Goal: Task Accomplishment & Management: Manage account settings

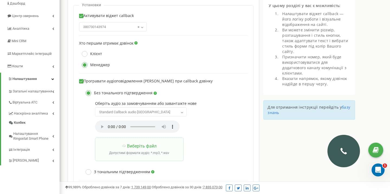
scroll to position [49, 0]
click at [213, 112] on div "Оберіть аудіо за замовчуванням або завантажте нове Standard Callback audio EN S…" at bounding box center [168, 117] width 147 height 32
click at [183, 111] on b at bounding box center [182, 111] width 4 height 3
click at [215, 108] on div "Оберіть аудіо за замовчуванням або завантажте нове Standard Callback audio EN S…" at bounding box center [168, 117] width 147 height 32
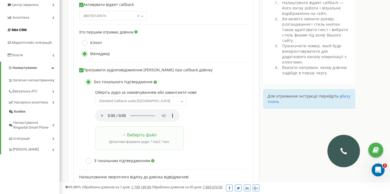
scroll to position [61, 0]
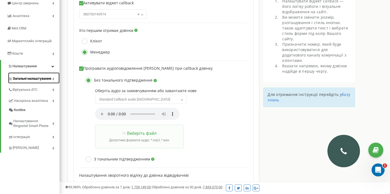
click at [26, 80] on span "Загальні налаштування" at bounding box center [32, 78] width 38 height 5
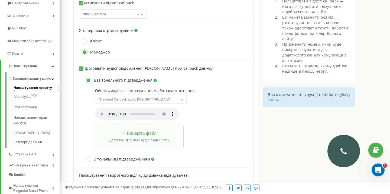
click at [27, 92] on link "Налаштування проєкту" at bounding box center [37, 88] width 46 height 6
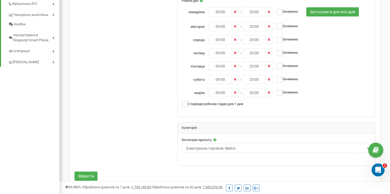
scroll to position [223, 0]
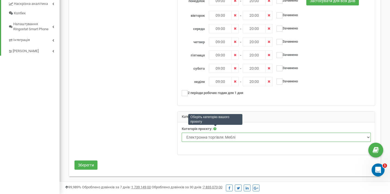
click at [257, 138] on select "Нерухомість Туризм Юридичні послуги Промислові та спеціалізовані товари Товари …" at bounding box center [276, 137] width 189 height 9
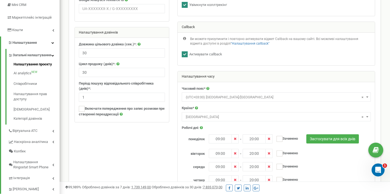
scroll to position [58, 0]
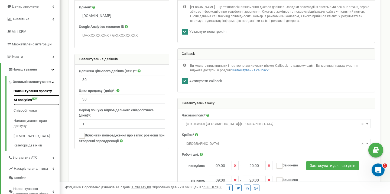
click at [24, 105] on link "AI analytics NEW" at bounding box center [37, 100] width 46 height 11
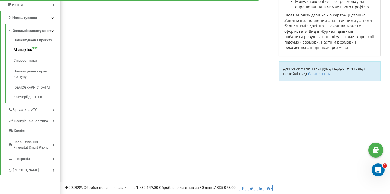
scroll to position [130, 0]
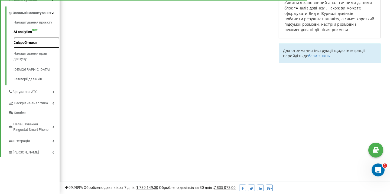
click at [25, 47] on link "Співробітники" at bounding box center [37, 42] width 46 height 11
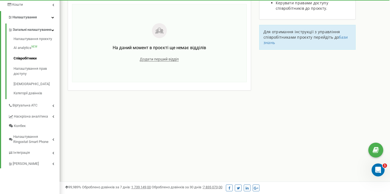
scroll to position [103, 0]
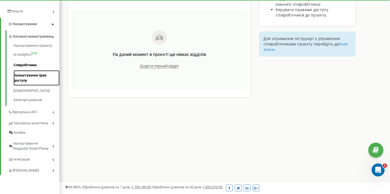
click at [23, 81] on link "Налаштування прав доступу" at bounding box center [37, 77] width 46 height 15
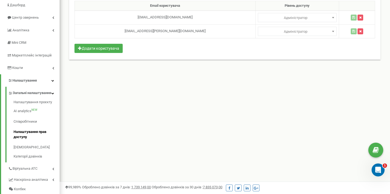
scroll to position [50, 0]
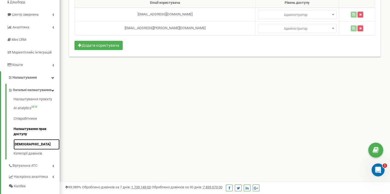
click at [25, 150] on link "[DEMOGRAPHIC_DATA]" at bounding box center [37, 144] width 46 height 11
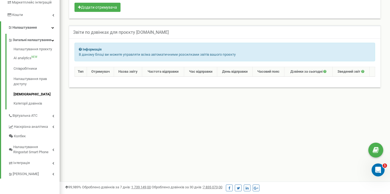
scroll to position [108, 0]
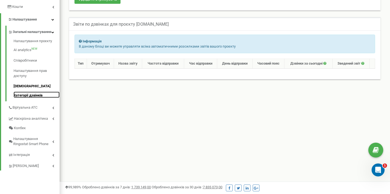
click at [38, 98] on link "Категорії дзвінків" at bounding box center [37, 95] width 46 height 6
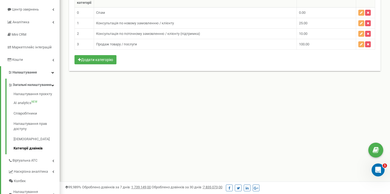
scroll to position [55, 0]
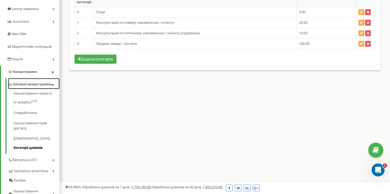
click at [28, 87] on span "Загальні налаштування" at bounding box center [32, 84] width 38 height 5
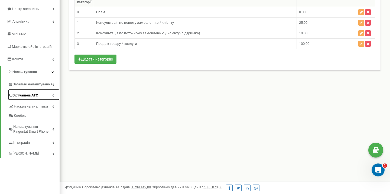
click at [24, 95] on span "Віртуальна АТС" at bounding box center [25, 95] width 26 height 5
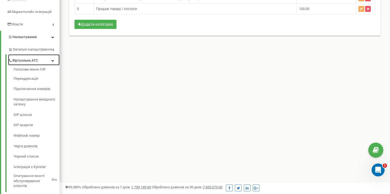
scroll to position [92, 0]
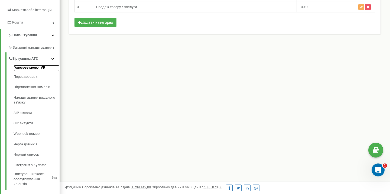
click at [31, 68] on link "Голосове меню IVR" at bounding box center [37, 68] width 46 height 6
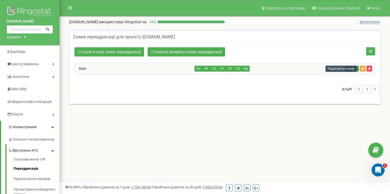
click at [363, 70] on icon "button" at bounding box center [362, 68] width 3 height 3
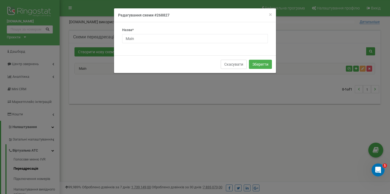
click at [227, 65] on button "Скасувати" at bounding box center [233, 64] width 26 height 9
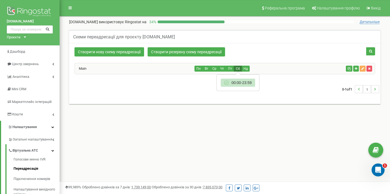
click at [234, 69] on button "Сб" at bounding box center [237, 69] width 8 height 6
click at [199, 70] on button "Пн" at bounding box center [198, 69] width 8 height 6
click at [198, 68] on button "Пн" at bounding box center [198, 69] width 8 height 6
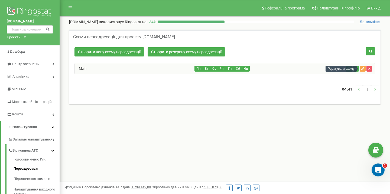
click at [361, 68] on icon "button" at bounding box center [362, 68] width 3 height 3
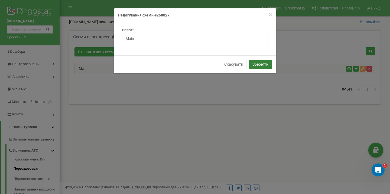
click at [263, 68] on button "Зберегти" at bounding box center [260, 64] width 23 height 9
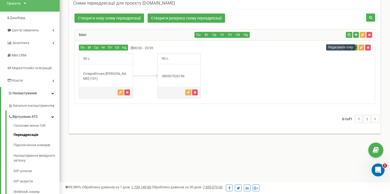
click at [360, 47] on icon "button" at bounding box center [360, 47] width 3 height 3
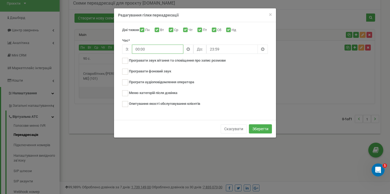
click at [149, 48] on input "00:00" at bounding box center [157, 49] width 51 height 9
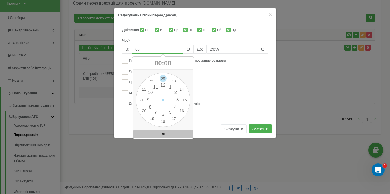
type input "0"
drag, startPoint x: 163, startPoint y: 77, endPoint x: 148, endPoint y: 101, distance: 28.4
click at [148, 101] on div "00 1 2 3 4 5 6 7 8 9 10 11 12 13 14 15 16 17 18 19 20 21 22 23 00 05 10 15 20 2…" at bounding box center [163, 100] width 54 height 54
type input "09:00"
click at [226, 83] on div "Програти аудіоповідомлення оператора" at bounding box center [195, 83] width 146 height 7
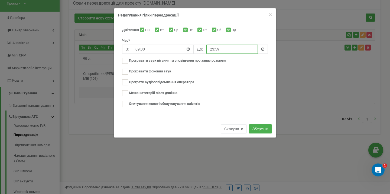
click at [223, 48] on input "23:59" at bounding box center [231, 49] width 51 height 9
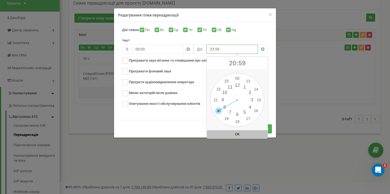
drag, startPoint x: 227, startPoint y: 83, endPoint x: 218, endPoint y: 112, distance: 30.2
click at [218, 112] on div "00 1 2 3 4 5 6 7 8 9 10 11 12 13 14 15 16 17 18 19 20 21 22 23 00 05 10 15 20 2…" at bounding box center [237, 100] width 54 height 54
drag, startPoint x: 234, startPoint y: 78, endPoint x: 237, endPoint y: 79, distance: 3.0
click at [237, 79] on div "00 1 2 3 4 5 6 7 8 9 10 11 12 13 14 15 16 17 18 19 20 21 22 23 00 05 10 15 20 2…" at bounding box center [237, 100] width 54 height 54
click at [190, 117] on div "Дні тижня Пн Вт Ср Чт Пт Сб Нд Час* З: 09:00 До: 23:59 Нове аудіо" at bounding box center [195, 71] width 162 height 98
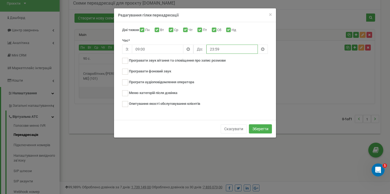
click at [229, 51] on input "23:59" at bounding box center [231, 49] width 51 height 9
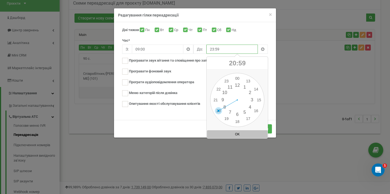
drag, startPoint x: 226, startPoint y: 80, endPoint x: 219, endPoint y: 111, distance: 31.2
click at [219, 111] on div "00 1 2 3 4 5 6 7 8 9 10 11 12 13 14 15 16 17 18 19 20 21 22 23 00 05 10 15 20 2…" at bounding box center [237, 100] width 54 height 54
click at [236, 77] on div "00 1 2 3 4 5 6 7 8 9 10 11 12 13 14 15 16 17 18 19 20 21 22 23 00 05 10 15 20 2…" at bounding box center [237, 100] width 54 height 54
click at [233, 134] on button "OK" at bounding box center [237, 134] width 61 height 8
type input "20:00"
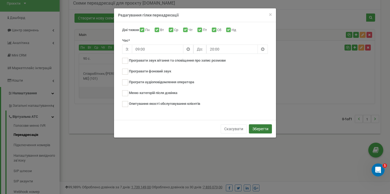
click at [261, 129] on button "Зберегти" at bounding box center [260, 128] width 23 height 9
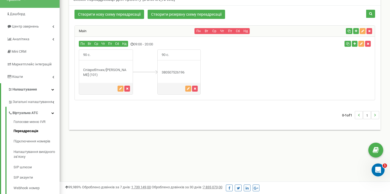
scroll to position [32, 0]
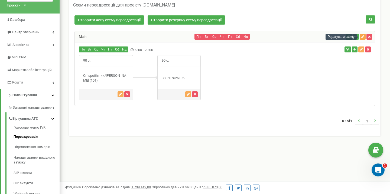
click at [364, 38] on button "button" at bounding box center [362, 37] width 6 height 6
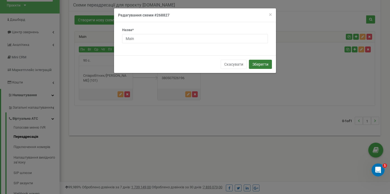
click at [255, 65] on button "Зберегти" at bounding box center [260, 64] width 23 height 9
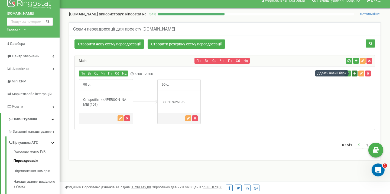
click at [353, 75] on button "button" at bounding box center [354, 74] width 6 height 6
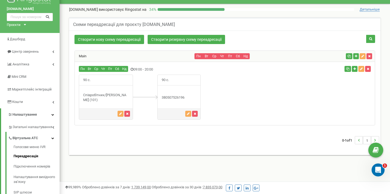
scroll to position [14, 0]
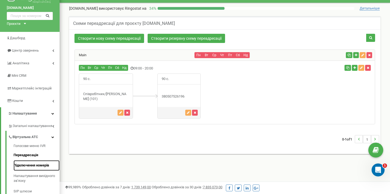
click at [31, 167] on link "Підключення номерів" at bounding box center [37, 165] width 46 height 11
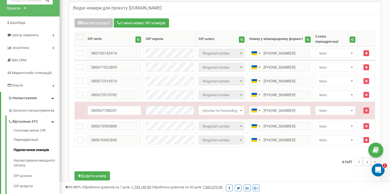
scroll to position [28, 0]
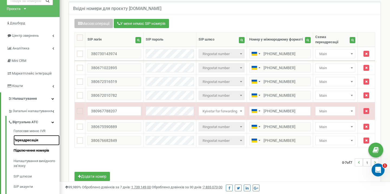
click at [23, 139] on link "Переадресація" at bounding box center [37, 140] width 46 height 11
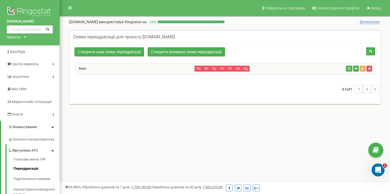
click at [298, 70] on div "Пн Вт Ср Чт Пт Сб Нд" at bounding box center [268, 69] width 149 height 6
click at [149, 67] on div "Main" at bounding box center [135, 68] width 120 height 11
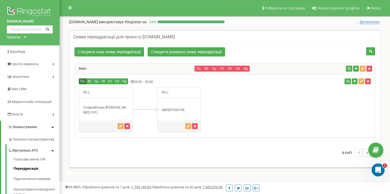
click at [83, 81] on button "Пн" at bounding box center [83, 81] width 8 height 6
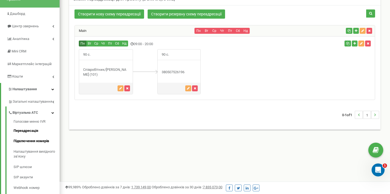
scroll to position [40, 0]
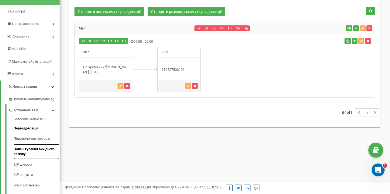
click at [24, 151] on link "Налаштування вихідного зв’язку" at bounding box center [37, 151] width 46 height 15
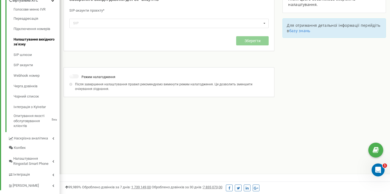
scroll to position [160, 0]
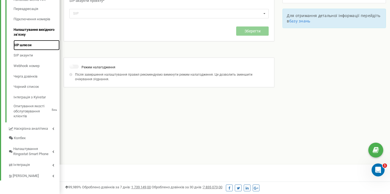
click at [33, 47] on link "SIP шлюзи" at bounding box center [37, 45] width 46 height 11
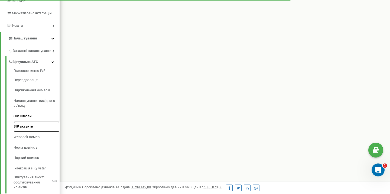
click at [22, 126] on link "SIP акаунти" at bounding box center [37, 126] width 46 height 11
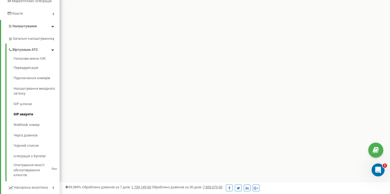
scroll to position [109, 0]
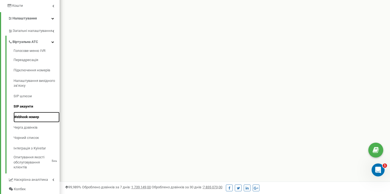
click at [20, 117] on link "Webhook номер" at bounding box center [37, 117] width 46 height 11
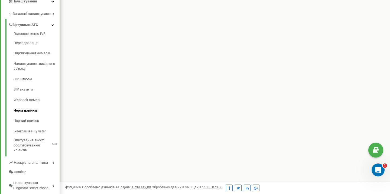
scroll to position [127, 0]
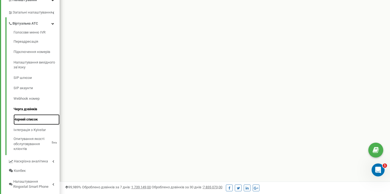
click at [25, 118] on link "Чорний список" at bounding box center [37, 119] width 46 height 11
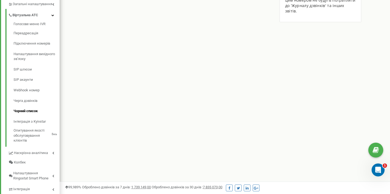
scroll to position [144, 0]
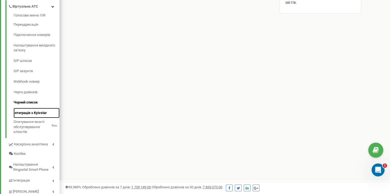
click at [27, 110] on link "Інтеграція з Kyivstar" at bounding box center [37, 113] width 46 height 11
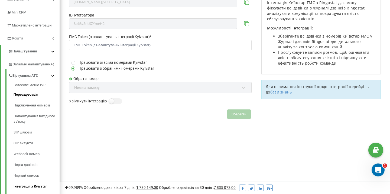
scroll to position [81, 0]
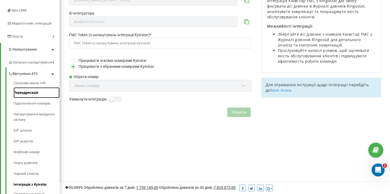
click at [29, 96] on link "Переадресація" at bounding box center [37, 92] width 46 height 11
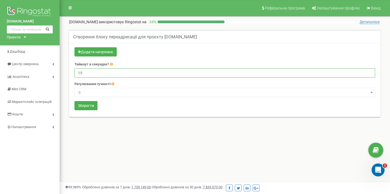
click at [279, 72] on input "15" at bounding box center [224, 72] width 300 height 9
click at [109, 54] on button "Додати напрямок" at bounding box center [95, 51] width 42 height 9
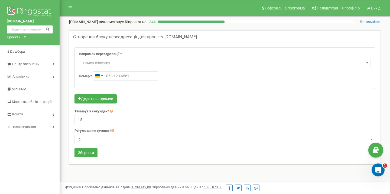
click at [150, 61] on span "Номер телефону" at bounding box center [225, 63] width 288 height 8
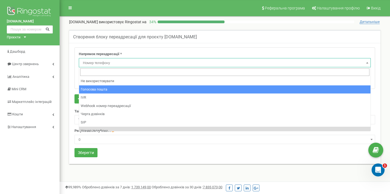
select select "Voicemail"
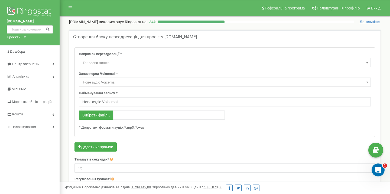
click at [155, 83] on span "Нове аудіо Voicemail" at bounding box center [225, 83] width 288 height 8
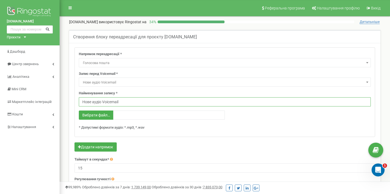
click at [132, 103] on input "Нове аудіо Voicemail" at bounding box center [225, 101] width 292 height 9
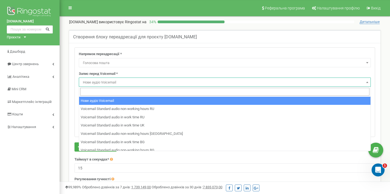
click at [134, 81] on span "Нове аудіо Voicemail" at bounding box center [225, 83] width 288 height 8
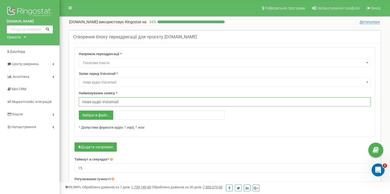
click at [182, 102] on input "Нове аудіо Voicemail" at bounding box center [225, 101] width 292 height 9
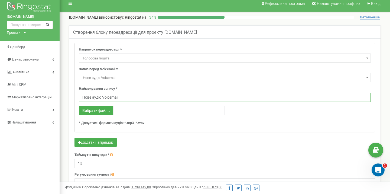
scroll to position [6, 0]
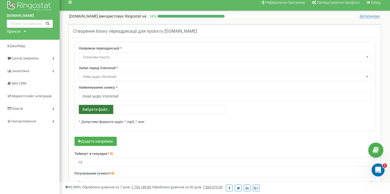
type input "C:\fakepath\Автоответчик+в+нерабочее+время+укр+1.wav"
type input "Автоответчик+в+нерабочее+время+укр+1.wav"
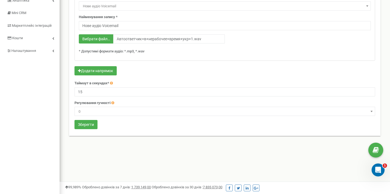
scroll to position [77, 0]
click at [88, 122] on button "Зберегти" at bounding box center [85, 124] width 23 height 9
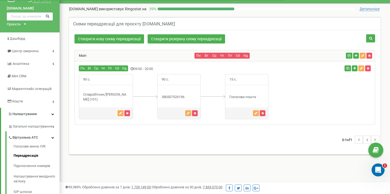
scroll to position [12, 0]
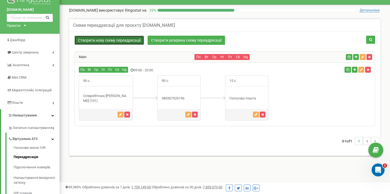
click at [127, 42] on link "Створити нову схему переадресації" at bounding box center [109, 40] width 70 height 9
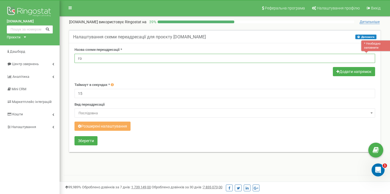
type input "г"
type input "Голосова пошта"
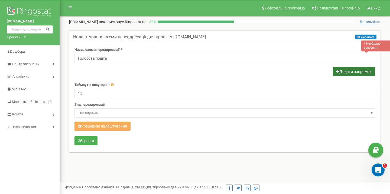
click at [344, 74] on button "Додати напрямок" at bounding box center [353, 71] width 42 height 9
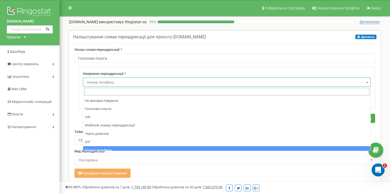
click at [144, 82] on span "Номер телефону" at bounding box center [227, 83] width 284 height 8
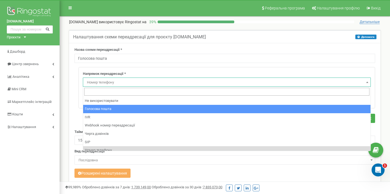
select select "Voicemail"
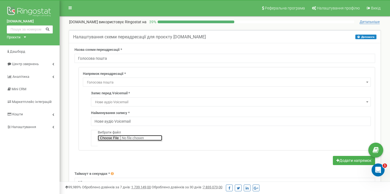
click at [113, 139] on input "file" at bounding box center [130, 138] width 64 height 6
type input "C:\fakepath\Автоответчик+в+нерабочее+время+укр+1.wav"
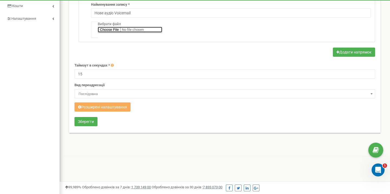
scroll to position [112, 0]
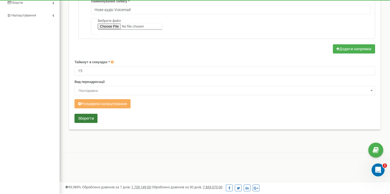
click at [82, 120] on button "Зберегти" at bounding box center [85, 118] width 23 height 9
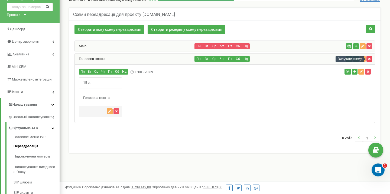
click at [369, 60] on icon "button" at bounding box center [369, 58] width 2 height 3
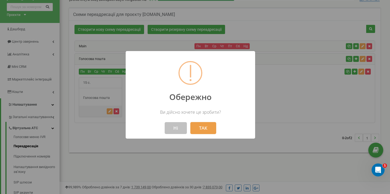
click at [203, 126] on button "ТАК" at bounding box center [203, 128] width 26 height 12
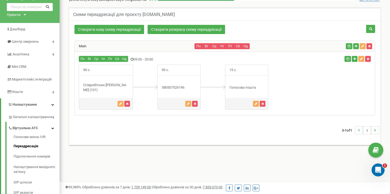
click at [324, 61] on div at bounding box center [325, 59] width 100 height 7
click at [354, 46] on icon "button" at bounding box center [355, 46] width 2 height 3
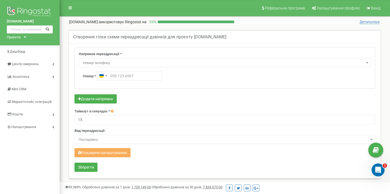
click at [129, 61] on span "Номер телефону" at bounding box center [225, 63] width 288 height 8
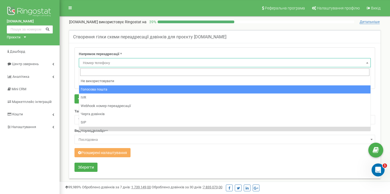
select select "Voicemail"
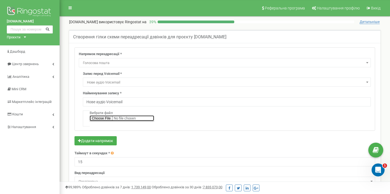
click at [101, 116] on input "file" at bounding box center [122, 119] width 64 height 6
type input "C:\fakepath\Автоответчик+в+нерабочее+время+укр+1.wav"
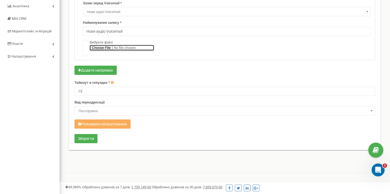
scroll to position [78, 0]
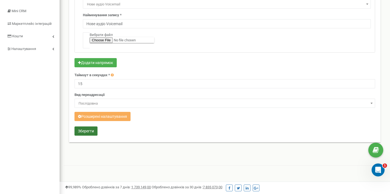
click at [85, 134] on button "Зберегти" at bounding box center [85, 131] width 23 height 9
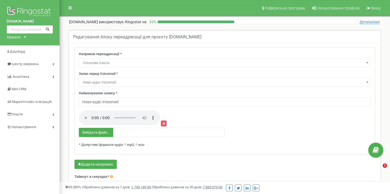
select select "Voicemail"
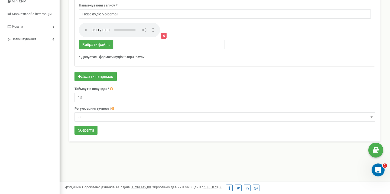
scroll to position [89, 0]
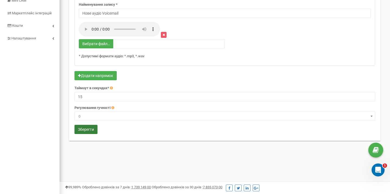
click at [91, 131] on button "Зберегти" at bounding box center [85, 129] width 23 height 9
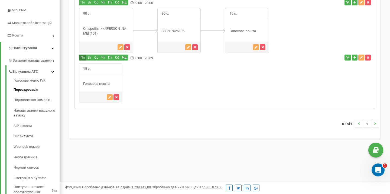
click at [84, 55] on button "Пн" at bounding box center [83, 58] width 8 height 6
click at [361, 55] on button "button" at bounding box center [361, 58] width 6 height 6
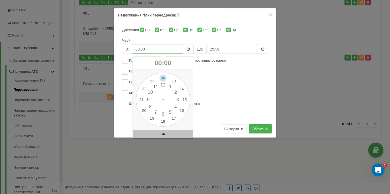
click at [152, 49] on input "00:00" at bounding box center [157, 49] width 51 height 9
click at [150, 106] on div "00 1 2 3 4 5 6 7 8 9 10 11 12 13 14 15 16 17 18 19 20 21 22 23 00 05 10 15 20 2…" at bounding box center [163, 100] width 54 height 54
click at [165, 79] on div "00 1 2 3 4 5 6 7 8 9 10 11 12 13 14 15 16 17 18 19 20 21 22 23 00 05 10 15 20 2…" at bounding box center [163, 100] width 54 height 54
click at [160, 134] on button "OK" at bounding box center [163, 134] width 61 height 8
click at [138, 48] on input "08:01" at bounding box center [157, 49] width 51 height 9
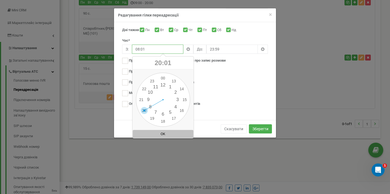
drag, startPoint x: 149, startPoint y: 107, endPoint x: 144, endPoint y: 110, distance: 6.4
click at [144, 110] on div "00 1 2 3 4 5 6 7 8 9 10 11 12 13 14 15 16 17 18 19 20 21 22 23 00 05 10 15 20 2…" at bounding box center [163, 100] width 54 height 54
click at [146, 135] on button "OK" at bounding box center [163, 134] width 61 height 8
type input "20:01"
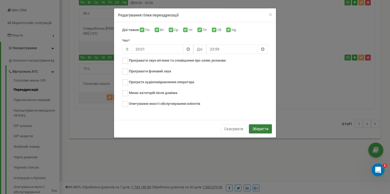
click at [255, 127] on button "Зберегти" at bounding box center [260, 128] width 23 height 9
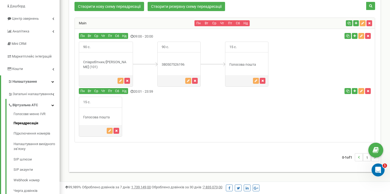
scroll to position [46, 0]
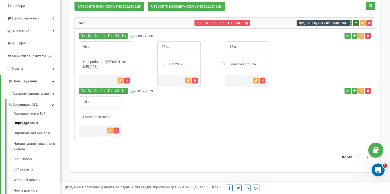
click at [356, 21] on icon "button" at bounding box center [355, 22] width 2 height 3
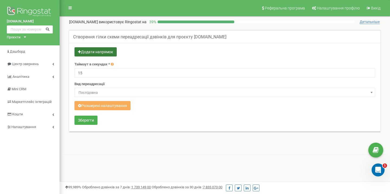
click at [100, 54] on button "Додати напрямок" at bounding box center [95, 51] width 42 height 9
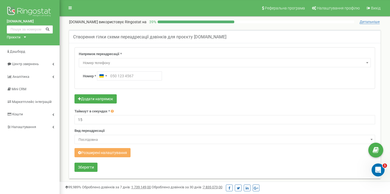
click at [104, 62] on span "Номер телефону" at bounding box center [225, 63] width 288 height 8
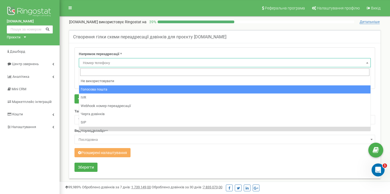
select select "Voicemail"
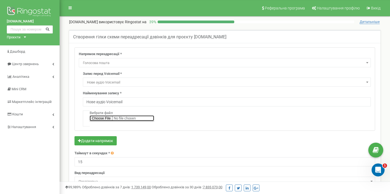
click at [103, 117] on input "file" at bounding box center [122, 119] width 64 height 6
type input "C:\fakepath\Автоответчик+в+нерабочее+время+укр+1.wav"
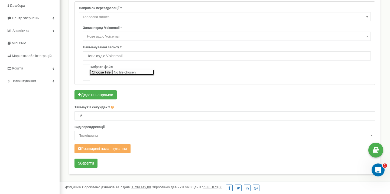
scroll to position [49, 0]
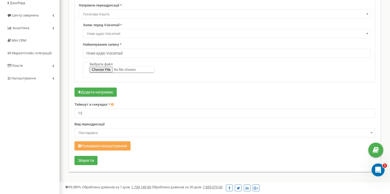
click at [116, 147] on button "Розширені налаштування" at bounding box center [102, 145] width 56 height 9
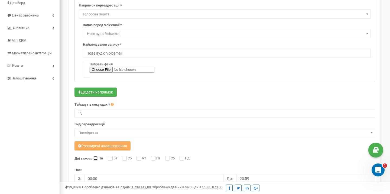
click at [96, 160] on input "Пн" at bounding box center [95, 159] width 4 height 4
checkbox input "true"
click at [108, 160] on input "Вт" at bounding box center [110, 159] width 4 height 4
checkbox input "true"
click at [123, 159] on input "Ср" at bounding box center [124, 159] width 4 height 4
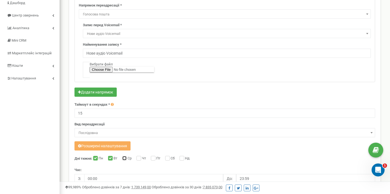
checkbox input "true"
click at [144, 158] on label "Чт" at bounding box center [144, 158] width 5 height 5
click at [140, 158] on input "Чт" at bounding box center [138, 159] width 4 height 4
checkbox input "true"
click at [157, 159] on label "Пт" at bounding box center [158, 158] width 5 height 5
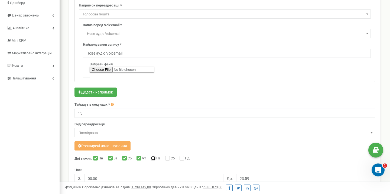
click at [154, 159] on input "Пт" at bounding box center [153, 159] width 4 height 4
checkbox input "true"
click at [166, 159] on input "Сб" at bounding box center [167, 159] width 4 height 4
checkbox input "true"
click at [182, 160] on input "Нд" at bounding box center [181, 159] width 4 height 4
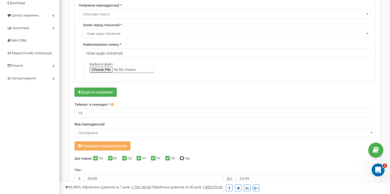
checkbox input "true"
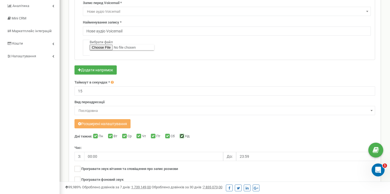
scroll to position [77, 0]
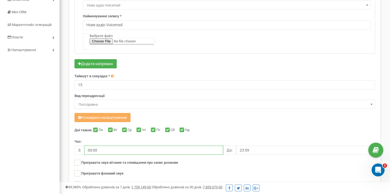
click at [176, 149] on input "00:00" at bounding box center [153, 150] width 139 height 9
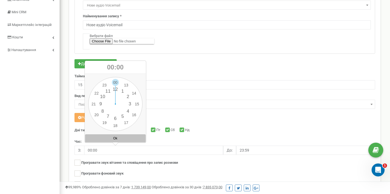
click at [207, 116] on div "Розширені налаштування" at bounding box center [224, 118] width 300 height 11
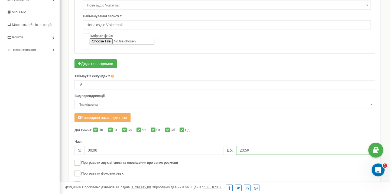
click at [275, 151] on input "23:59" at bounding box center [305, 150] width 139 height 9
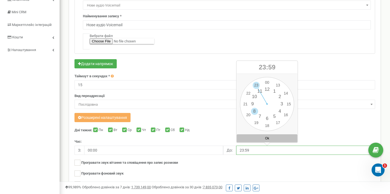
click at [258, 112] on div "00 1 2 3 4 5 6 7 8 9 10 11 12 13 14 15 16 17 18 19 20 21 22 23 00 05 10 15 20 2…" at bounding box center [267, 104] width 54 height 54
click at [264, 140] on button "Ok" at bounding box center [266, 138] width 61 height 8
click at [246, 152] on input "08:59" at bounding box center [305, 150] width 139 height 9
drag, startPoint x: 254, startPoint y: 110, endPoint x: 258, endPoint y: 116, distance: 6.8
click at [258, 116] on div "00 1 2 3 4 5 6 7 8 9 10 11 12 13 14 15 16 17 18 19 20 21 22 23 00 05 10 15 20 2…" at bounding box center [267, 104] width 54 height 54
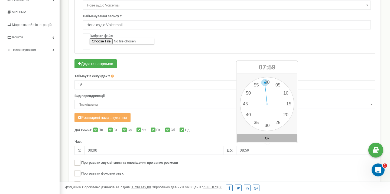
click at [252, 140] on button "Ok" at bounding box center [266, 138] width 61 height 8
type input "07:59"
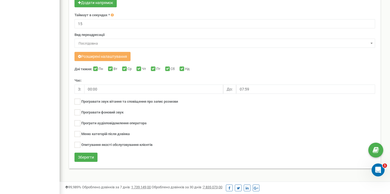
scroll to position [141, 0]
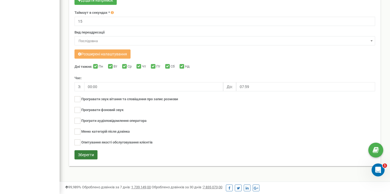
click at [84, 156] on button "Зберегти" at bounding box center [85, 154] width 23 height 9
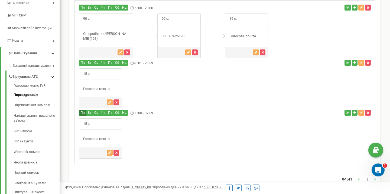
click at [84, 110] on button "Пн" at bounding box center [83, 113] width 8 height 6
click at [361, 110] on button "button" at bounding box center [361, 113] width 6 height 6
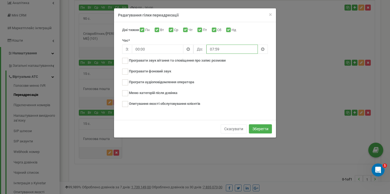
click at [221, 49] on input "07:59" at bounding box center [231, 49] width 51 height 9
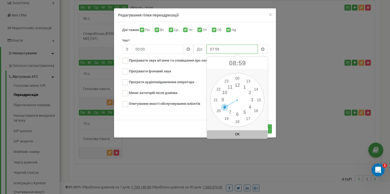
drag, startPoint x: 227, startPoint y: 110, endPoint x: 225, endPoint y: 107, distance: 3.8
click at [225, 107] on div "00 1 2 3 4 5 6 7 8 9 10 11 12 13 14 15 16 17 18 19 20 21 22 23 00 05 10 15 20 2…" at bounding box center [237, 100] width 54 height 54
click at [230, 133] on button "OK" at bounding box center [237, 134] width 61 height 8
type input "08:59"
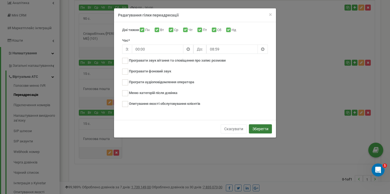
click at [255, 127] on button "Зберегти" at bounding box center [260, 128] width 23 height 9
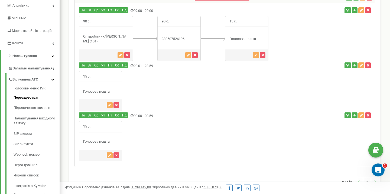
scroll to position [34, 0]
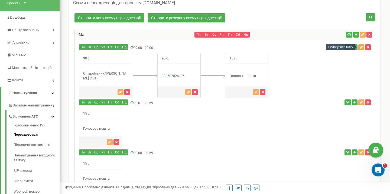
click at [360, 48] on icon "button" at bounding box center [360, 47] width 3 height 3
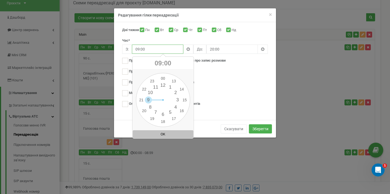
click at [151, 47] on input "09:00" at bounding box center [157, 49] width 51 height 9
click at [157, 89] on div "00 1 2 3 4 5 6 7 8 9 10 11 12 13 14 15 16 17 18 19 20 21 22 23 00 05 10 15 20 2…" at bounding box center [163, 100] width 54 height 54
click at [158, 134] on button "OK" at bounding box center [163, 134] width 61 height 8
type input "11:00"
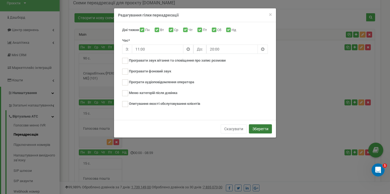
click at [251, 129] on button "Зберегти" at bounding box center [260, 128] width 23 height 9
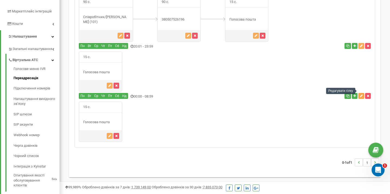
click at [361, 94] on icon "button" at bounding box center [360, 95] width 3 height 3
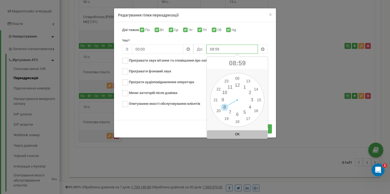
click at [226, 50] on input "08:59" at bounding box center [231, 49] width 51 height 9
click at [223, 93] on div "00 1 2 3 4 5 6 7 8 9 10 11 12 13 14 15 16 17 18 19 20 21 22 23 00 05 10 15 20 2…" at bounding box center [237, 100] width 54 height 54
click at [227, 134] on button "OK" at bounding box center [237, 134] width 61 height 8
type input "10:59"
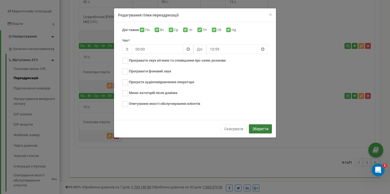
click at [255, 130] on button "Зберегти" at bounding box center [260, 128] width 23 height 9
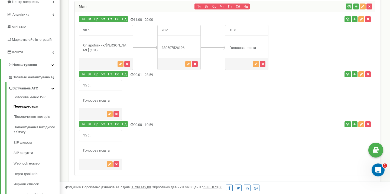
scroll to position [64, 0]
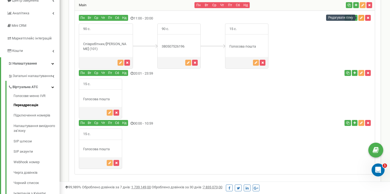
click at [359, 16] on button "button" at bounding box center [361, 18] width 6 height 6
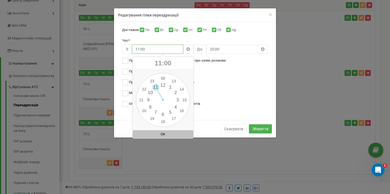
click at [172, 49] on input "11:00" at bounding box center [157, 49] width 51 height 9
click at [150, 98] on div "00 1 2 3 4 5 6 7 8 9 10 11 12 13 14 15 16 17 18 19 20 21 22 23 00 05 10 15 20 2…" at bounding box center [163, 100] width 54 height 54
click at [154, 134] on button "OK" at bounding box center [163, 134] width 61 height 8
type input "09:00"
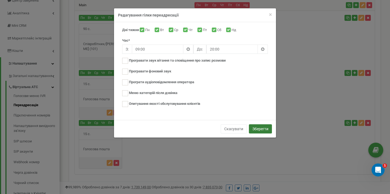
click at [263, 128] on button "Зберегти" at bounding box center [260, 128] width 23 height 9
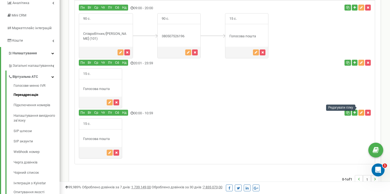
click at [361, 111] on icon "button" at bounding box center [360, 112] width 3 height 3
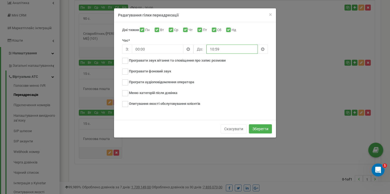
click at [241, 48] on input "10:59" at bounding box center [231, 49] width 51 height 9
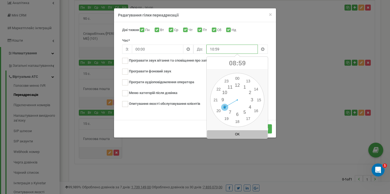
click at [225, 106] on div "00 1 2 3 4 5 6 7 8 9 10 11 12 13 14 15 16 17 18 19 20 21 22 23 00 05 10 15 20 2…" at bounding box center [237, 100] width 54 height 54
click at [227, 135] on button "OK" at bounding box center [237, 134] width 61 height 8
type input "08:59"
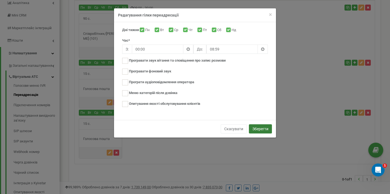
click at [255, 129] on button "Зберегти" at bounding box center [260, 128] width 23 height 9
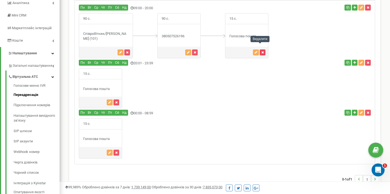
click at [259, 50] on button "button" at bounding box center [262, 53] width 6 height 6
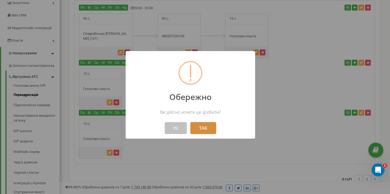
click at [201, 129] on button "ТАК" at bounding box center [203, 128] width 26 height 12
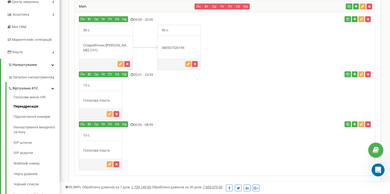
scroll to position [62, 0]
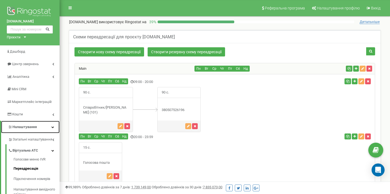
click at [31, 131] on link "Налаштування" at bounding box center [30, 127] width 58 height 13
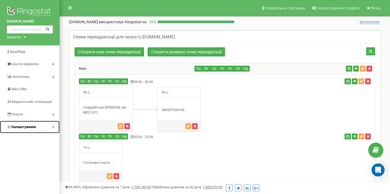
click at [31, 131] on link "Налаштування" at bounding box center [30, 127] width 60 height 13
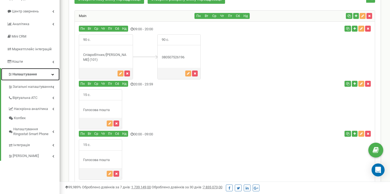
scroll to position [55, 0]
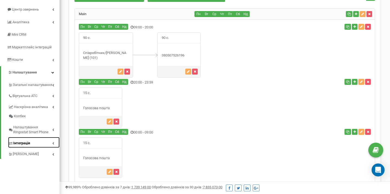
click at [27, 143] on span "Інтеграція" at bounding box center [21, 143] width 17 height 5
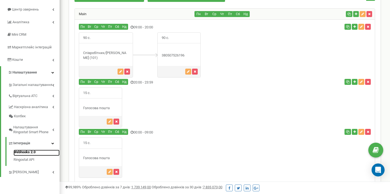
click at [26, 150] on link "Webhooks 2.0" at bounding box center [37, 153] width 46 height 6
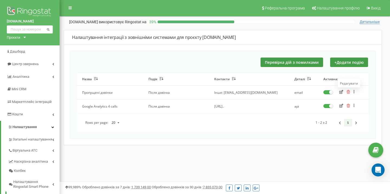
click at [340, 92] on icon "button" at bounding box center [341, 92] width 4 height 4
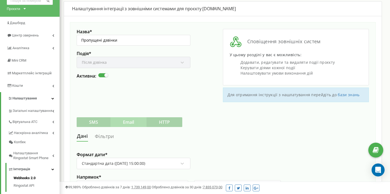
scroll to position [28, 0]
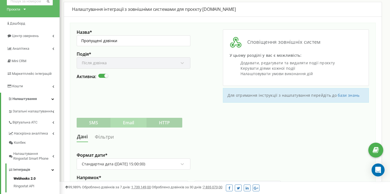
click at [179, 61] on div "Подія * Після дзвінка" at bounding box center [134, 62] width 114 height 22
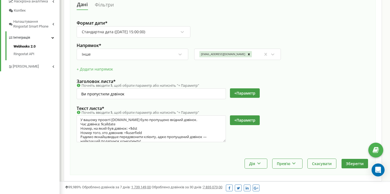
scroll to position [4, 0]
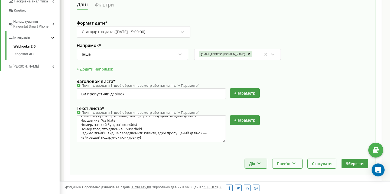
click at [254, 160] on button "Дія" at bounding box center [256, 163] width 22 height 9
click at [192, 167] on div "Дія Зробити копію Змінити момент відправки Видалити Прев'ю Показати приклад Вик…" at bounding box center [223, 163] width 292 height 9
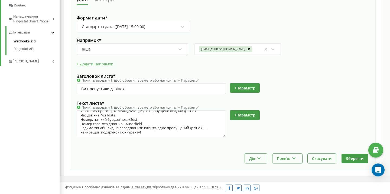
scroll to position [166, 0]
click at [289, 156] on button "Прев'ю" at bounding box center [287, 158] width 30 height 9
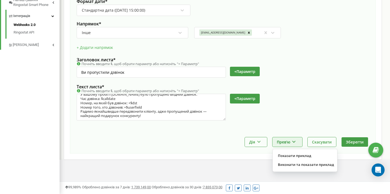
scroll to position [183, 0]
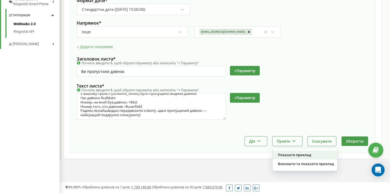
click at [292, 154] on div "Показати приклад" at bounding box center [304, 155] width 64 height 9
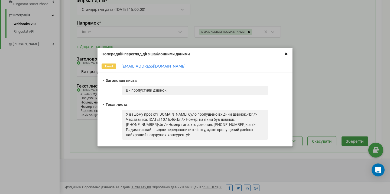
click at [285, 54] on icon at bounding box center [286, 54] width 6 height 6
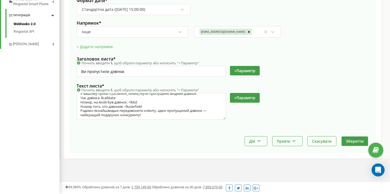
scroll to position [0, 0]
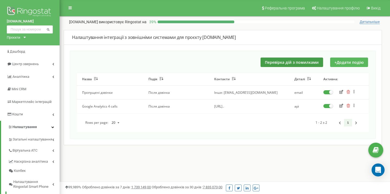
click at [342, 64] on button "+ Додати подію" at bounding box center [349, 62] width 38 height 9
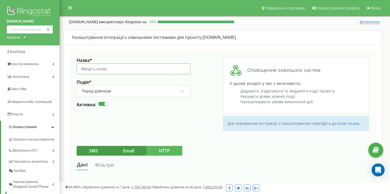
click at [102, 70] on input "Назва *" at bounding box center [134, 69] width 114 height 11
type input "G"
type input "Після дзвінка"
click at [150, 88] on div "Перед дзвінком" at bounding box center [129, 91] width 97 height 9
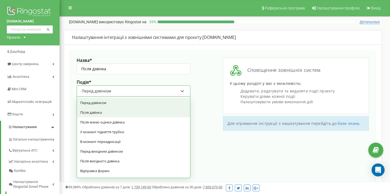
click at [128, 111] on div "Після дзвінка" at bounding box center [133, 113] width 113 height 10
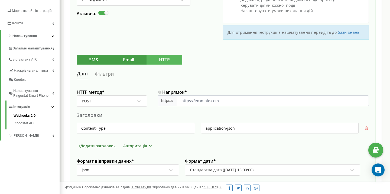
scroll to position [91, 0]
click at [214, 100] on input "Напрямок *" at bounding box center [273, 100] width 192 height 11
click at [341, 101] on input "https://api.telegram.org/bot1883735049:AAEitlmpxJ0JE0N3LLG0lcPtvBWLCpXSags/send…" at bounding box center [273, 100] width 192 height 11
paste input "-1002926597602"
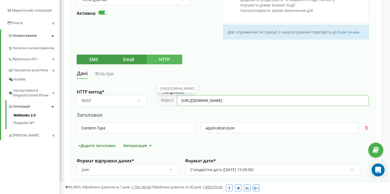
scroll to position [0, 32]
click at [336, 101] on input "https://api.telegram.org/bot1883735049:AAEitlmpxJ0JE0N3LLG0lcPtvBWLCpXSags/send…" at bounding box center [273, 100] width 192 height 11
type input "https://api.telegram.org/bot1883735049:AAEitlmpxJ0JE0N3LLG0lcPtvBWLCpXSags/send…"
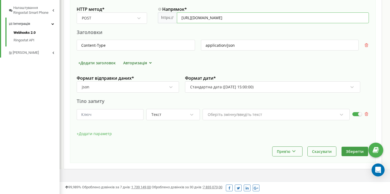
scroll to position [163, 0]
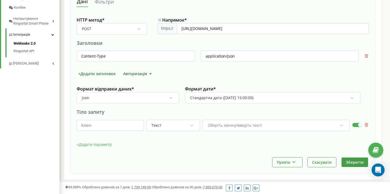
click at [149, 94] on div "json" at bounding box center [124, 97] width 86 height 9
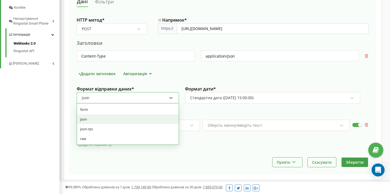
click at [149, 94] on div "json" at bounding box center [124, 97] width 86 height 9
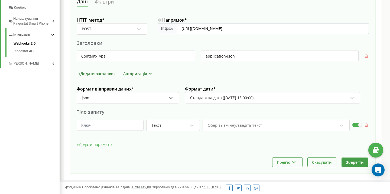
click at [131, 98] on div "json" at bounding box center [124, 97] width 86 height 9
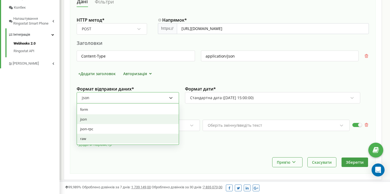
click at [108, 134] on div "raw" at bounding box center [128, 139] width 102 height 10
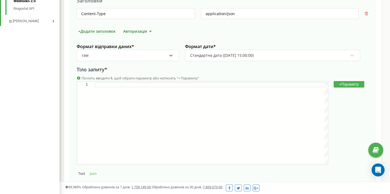
scroll to position [208, 0]
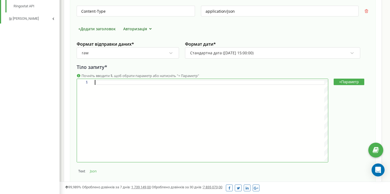
click at [117, 83] on div at bounding box center [211, 82] width 233 height 5
paste textarea "{ "text": "<b>Було пропущено дзвінок!</b>\n\nДата дзвінка: $calldate\nНомер клі…"
type textarea "{ "text": "<b>Було пропущено дзвінок!</b>\n\nДата дзвінка: $calldate\nНомер клі…"
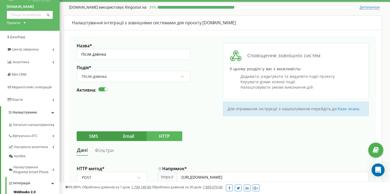
scroll to position [17, 0]
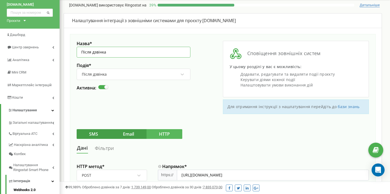
click at [113, 51] on input "Після дзвінка" at bounding box center [134, 52] width 114 height 11
paste input "Telegram missed calls alerts"
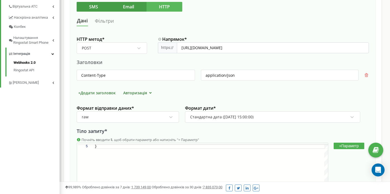
scroll to position [137, 0]
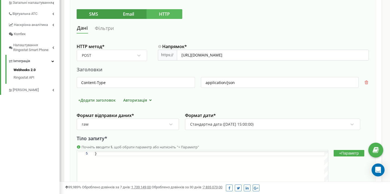
type input "Telegram missed calls alerts"
click at [106, 31] on link "Фільтри" at bounding box center [103, 28] width 19 height 10
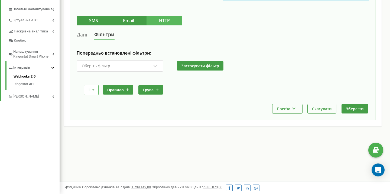
scroll to position [130, 0]
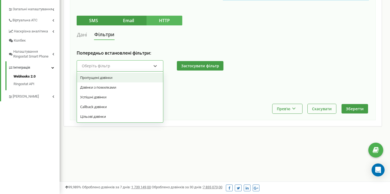
click at [110, 65] on div "Оберіть фільтр" at bounding box center [116, 65] width 70 height 9
click at [103, 74] on div "Пропущені дзвінки" at bounding box center [120, 78] width 86 height 10
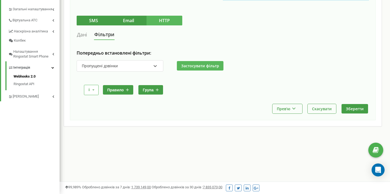
click at [186, 67] on button "Застосувати фільтр" at bounding box center [200, 65] width 47 height 9
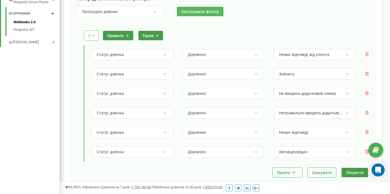
scroll to position [184, 0]
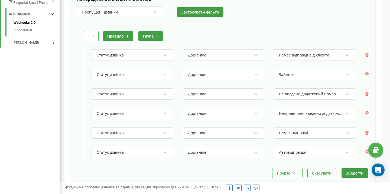
click at [118, 35] on button "правило" at bounding box center [118, 35] width 30 height 9
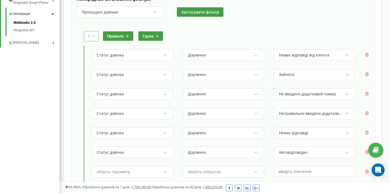
click at [147, 173] on div "оберіть параметр" at bounding box center [131, 171] width 81 height 11
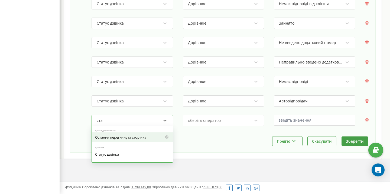
type input "стат"
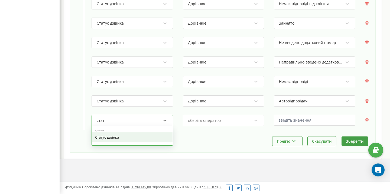
click at [128, 138] on div "Статус дзвінка" at bounding box center [132, 138] width 81 height 10
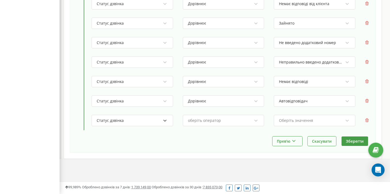
click at [203, 115] on div "оберіть оператор" at bounding box center [223, 120] width 81 height 11
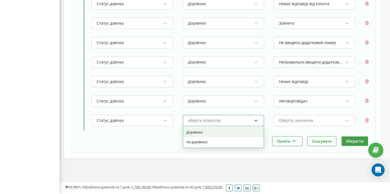
click at [200, 135] on div "Дорівнює" at bounding box center [223, 132] width 81 height 10
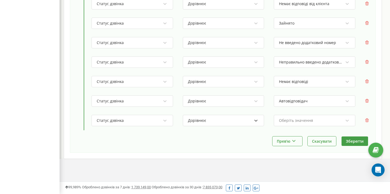
click at [285, 120] on div "Оберіть значення" at bounding box center [296, 121] width 34 height 4
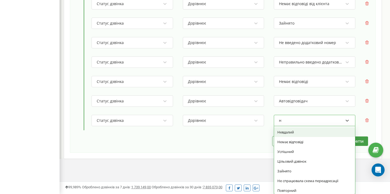
type input "не"
click at [290, 135] on div "Невдалий" at bounding box center [314, 132] width 81 height 10
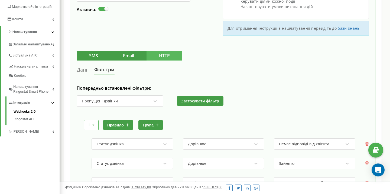
scroll to position [96, 0]
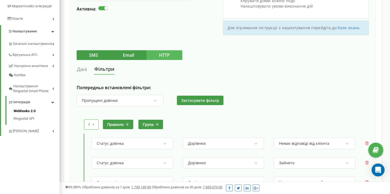
click at [113, 122] on button "правило" at bounding box center [118, 124] width 30 height 9
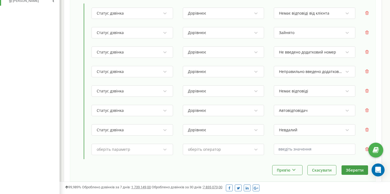
scroll to position [255, 0]
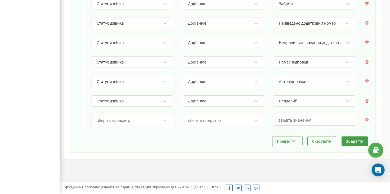
click at [113, 119] on div "оберіть параметр" at bounding box center [114, 121] width 34 height 4
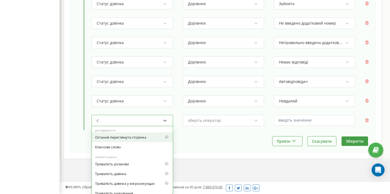
type input "ста"
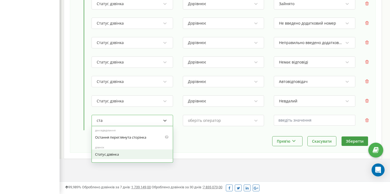
click at [111, 156] on div "Статус дзвінка" at bounding box center [132, 155] width 81 height 10
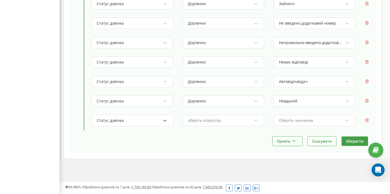
click at [199, 122] on div "оберіть оператор" at bounding box center [204, 121] width 33 height 4
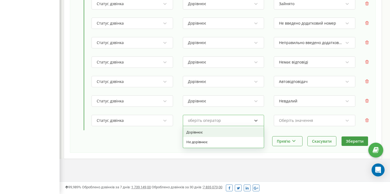
click at [196, 132] on div "Дорівнює" at bounding box center [223, 132] width 81 height 10
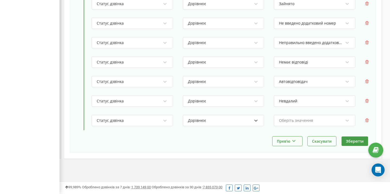
click at [287, 116] on div "Оберіть значення" at bounding box center [310, 120] width 65 height 9
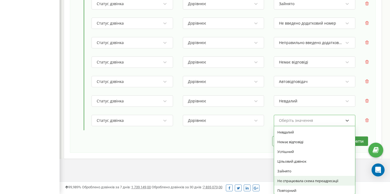
click at [298, 182] on div "Не спрацювала схема переадресації" at bounding box center [314, 181] width 81 height 10
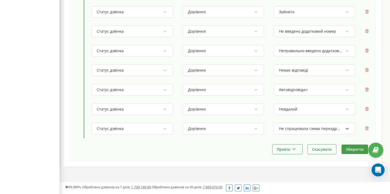
scroll to position [249, 0]
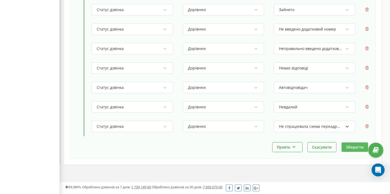
click at [354, 148] on button "Зберегти" at bounding box center [354, 147] width 27 height 9
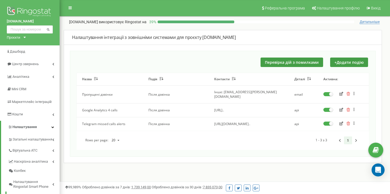
click at [189, 145] on div "Назва Подія Контакти Деталі Активна: Пропущені дзвінки Після дзвінка Інше: Rach…" at bounding box center [223, 111] width 292 height 77
click at [340, 122] on icon "button" at bounding box center [341, 124] width 4 height 4
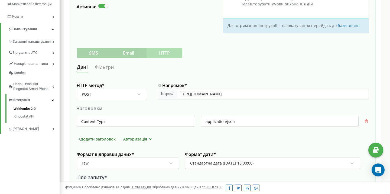
scroll to position [100, 0]
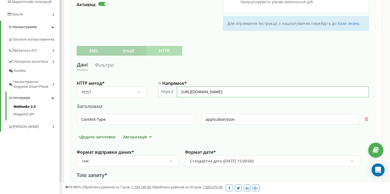
click at [242, 93] on input "https://api.telegram.org/bot1883735049:AAEitlmpxJ0JE0N3LLG0lcPtvBWLCpXSags/send…" at bounding box center [273, 92] width 192 height 11
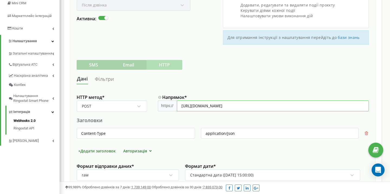
scroll to position [86, 0]
click at [193, 107] on input "https://api.telegram.org/bot1883735049:AAEitlmpxJ0JE0N3LLG0lcPtvBWLCpXSags/send…" at bounding box center [273, 105] width 192 height 11
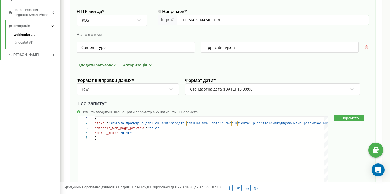
scroll to position [230, 0]
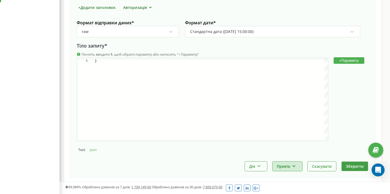
type input "api.telegram.org/bot1883735049:AAEitlmpxJ0JE0N3LLG0lcPtvBWLCpXSags/sendMessage?…"
click at [283, 163] on button "Прев'ю" at bounding box center [287, 166] width 30 height 9
click at [291, 178] on div "Показати приклад" at bounding box center [304, 180] width 64 height 9
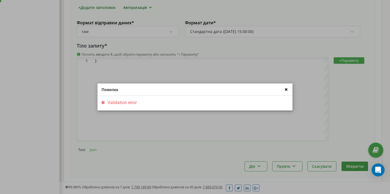
click at [285, 90] on icon at bounding box center [286, 90] width 6 height 6
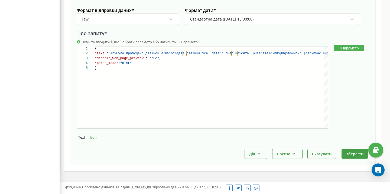
scroll to position [255, 0]
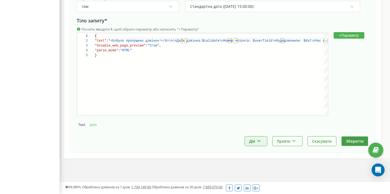
click icon
click button "Прев'ю"
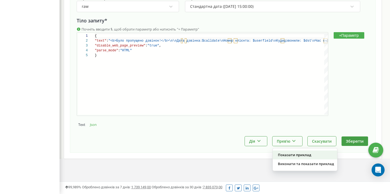
click div "Показати приклад"
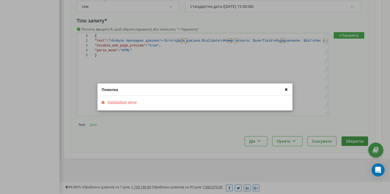
click icon
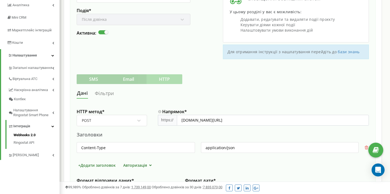
scroll to position [30, 0]
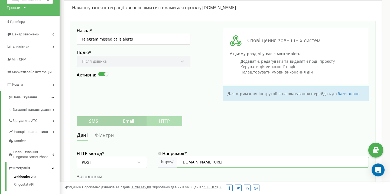
click input "api.telegram.org/bot1883735049:AAEitlmpxJ0JE0N3LLG0lcPtvBWLCpXSags/sendMessage?…"
click input "Напрямок *"
click input "https://api.telegram.org/bot1883735049:AAEitlmpxJ0JE0N3LLG0lcPtvBWLCpXSags/send…"
paste input "1002926597602"
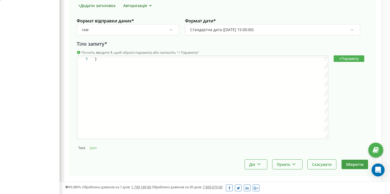
scroll to position [255, 0]
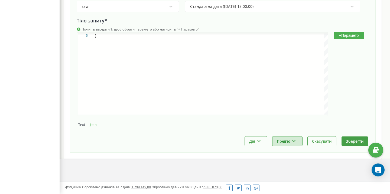
type input "https://api.telegram.org/bot1883735049:AAEitlmpxJ0JE0N3LLG0lcPtvBWLCpXSags/send…"
click icon
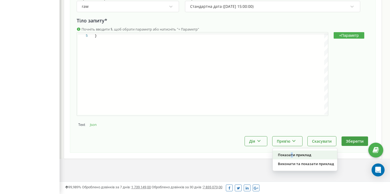
click div "Показати приклад"
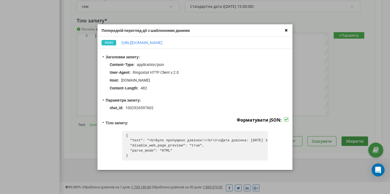
click icon
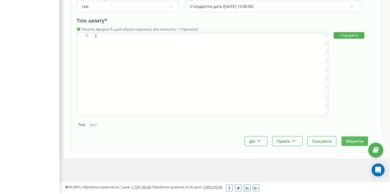
click button "Зберегти"
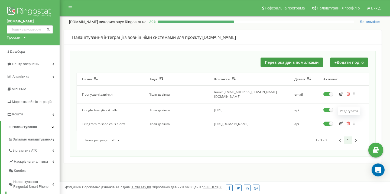
click icon "button"
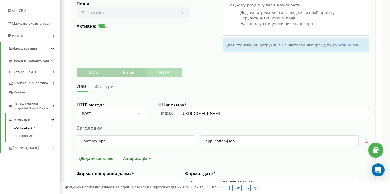
scroll to position [100, 0]
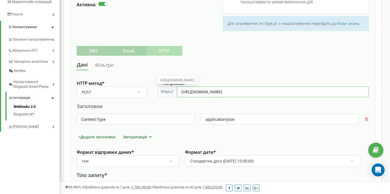
click input "https://api.telegram.org/bot1883735049:AAEitlmpxJ0JE0N3LLG0lcPtvBWLCpXSags/send…"
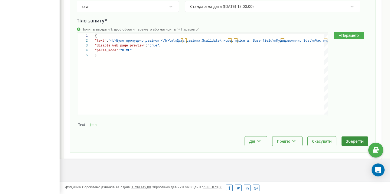
type input "https://api.telegram.org/bot1883735049:AAEitlmpxJ0JE0N3LLG0lcPtvBWLCpXSags/send…"
click button "Зберегти"
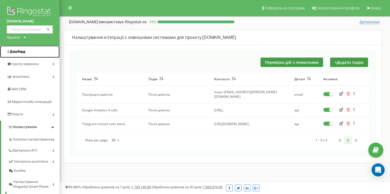
click link "Дашборд"
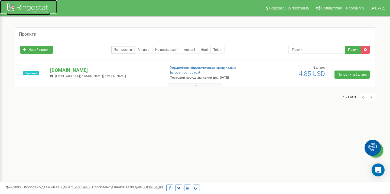
click at [9, 4] on div at bounding box center [28, 8] width 43 height 13
click at [82, 70] on p "[DOMAIN_NAME]" at bounding box center [105, 70] width 111 height 7
click at [88, 68] on p "[DOMAIN_NAME]" at bounding box center [105, 70] width 111 height 7
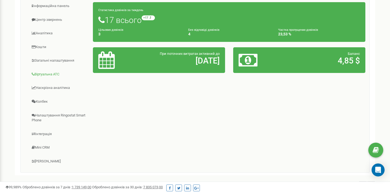
scroll to position [96, 0]
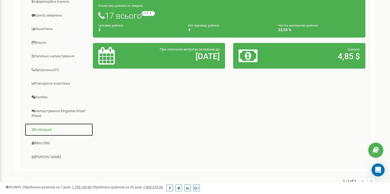
click at [44, 130] on link "Інтеграція" at bounding box center [59, 129] width 68 height 13
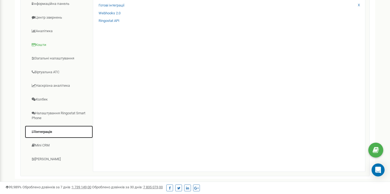
scroll to position [97, 0]
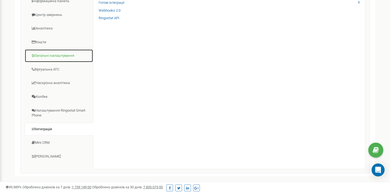
click at [54, 55] on link "Загальні налаштування" at bounding box center [59, 55] width 68 height 13
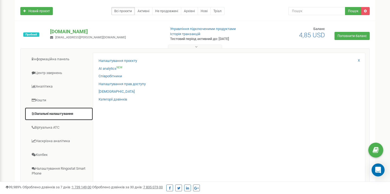
scroll to position [38, 0]
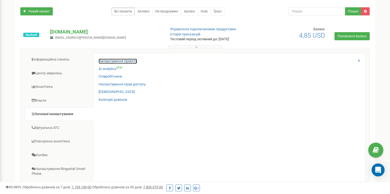
click at [117, 60] on link "Налаштування проєкту" at bounding box center [117, 61] width 38 height 5
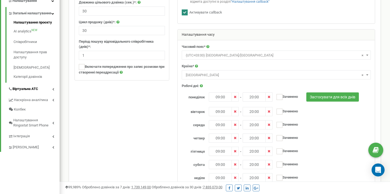
scroll to position [127, 0]
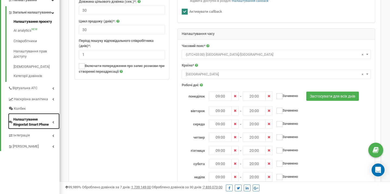
click at [51, 127] on span "Налаштування Ringostat Smart Phone" at bounding box center [32, 122] width 39 height 10
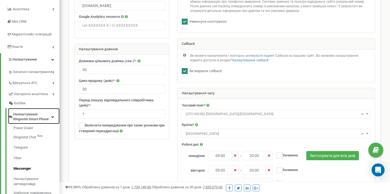
scroll to position [62, 0]
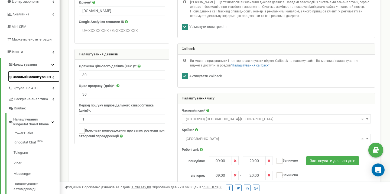
click at [37, 75] on span "Загальні налаштування" at bounding box center [32, 77] width 38 height 5
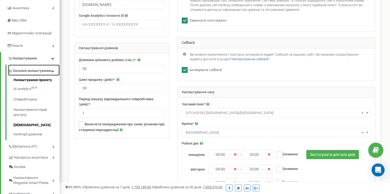
scroll to position [70, 0]
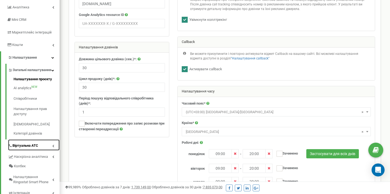
click at [43, 149] on link "Віртуальна АТС" at bounding box center [33, 145] width 51 height 11
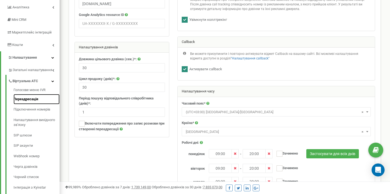
click at [30, 98] on link "Переадресація" at bounding box center [37, 99] width 46 height 11
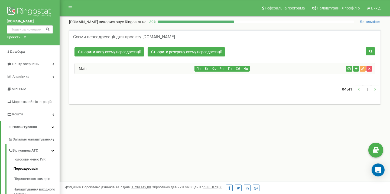
click at [124, 71] on div "Main" at bounding box center [135, 68] width 120 height 11
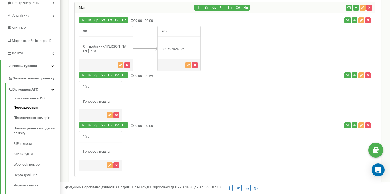
scroll to position [78, 0]
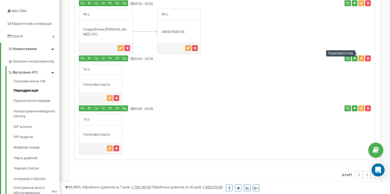
click at [360, 57] on icon "button" at bounding box center [360, 58] width 3 height 3
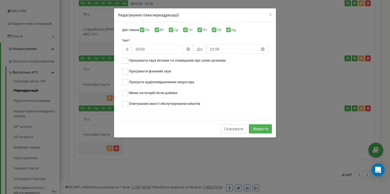
click at [227, 129] on button "Скасувати" at bounding box center [233, 128] width 26 height 9
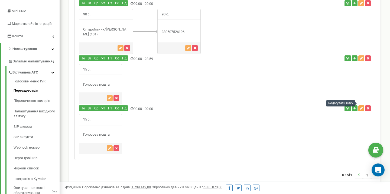
click at [360, 107] on icon "button" at bounding box center [360, 108] width 3 height 3
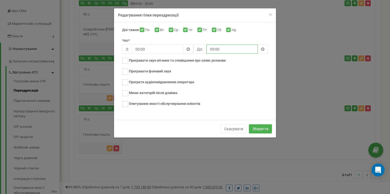
click at [236, 52] on input "09:00" at bounding box center [231, 49] width 51 height 9
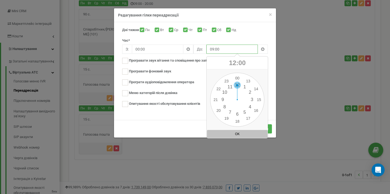
click at [237, 85] on div "00 1 2 3 4 5 6 7 8 9 10 11 12 13 14 15 16 17 18 19 20 21 22 23 00 05 10 15 20 2…" at bounding box center [237, 100] width 54 height 54
click at [232, 135] on button "OK" at bounding box center [237, 134] width 61 height 8
type input "12:00"
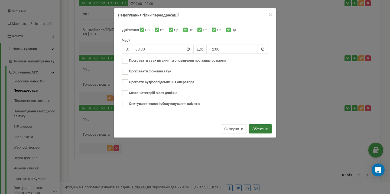
click at [258, 126] on button "Зберегти" at bounding box center [260, 128] width 23 height 9
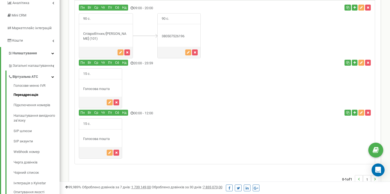
scroll to position [38, 0]
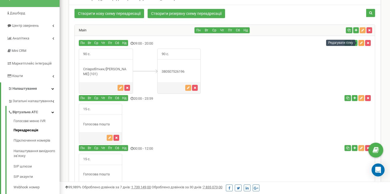
click at [361, 45] on button "button" at bounding box center [361, 43] width 6 height 6
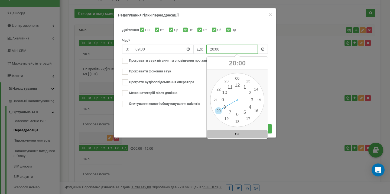
click at [233, 47] on input "20:00" at bounding box center [231, 49] width 51 height 9
click at [168, 48] on input "09:00" at bounding box center [157, 49] width 51 height 9
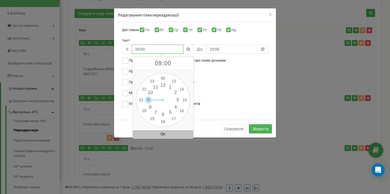
click at [162, 85] on div "00 1 2 3 4 5 6 7 8 9 10 11 12 13 14 15 16 17 18 19 20 21 22 23 00 05 10 15 20 2…" at bounding box center [163, 100] width 54 height 54
click at [169, 133] on button "OK" at bounding box center [163, 134] width 61 height 8
type input "12:00"
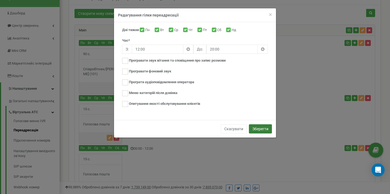
click at [260, 129] on button "Зберегти" at bounding box center [260, 128] width 23 height 9
click at [260, 130] on button "Зберегти" at bounding box center [260, 128] width 23 height 9
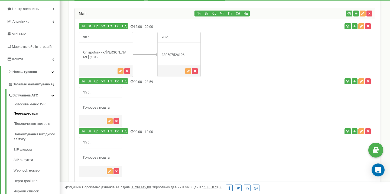
scroll to position [55, 0]
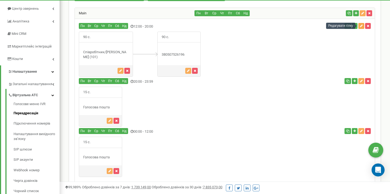
click at [361, 28] on button "button" at bounding box center [361, 26] width 6 height 6
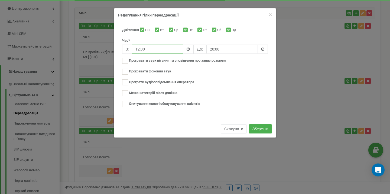
click at [171, 49] on input "12:00" at bounding box center [157, 49] width 51 height 9
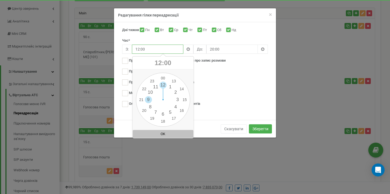
click at [149, 101] on div "00 1 2 3 4 5 6 7 8 9 10 11 12 13 14 15 16 17 18 19 20 21 22 23 00 05 10 15 20 2…" at bounding box center [163, 100] width 54 height 54
click at [158, 135] on button "OK" at bounding box center [163, 134] width 61 height 8
type input "09:00"
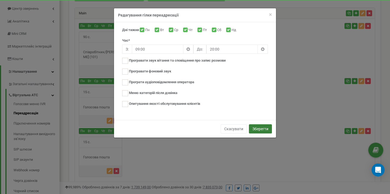
click at [262, 126] on button "Зберегти" at bounding box center [260, 128] width 23 height 9
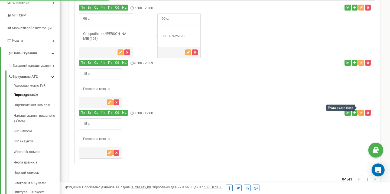
click at [361, 111] on icon "button" at bounding box center [360, 112] width 3 height 3
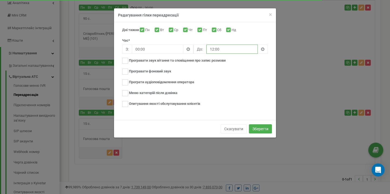
click at [222, 50] on input "12:00" at bounding box center [231, 49] width 51 height 9
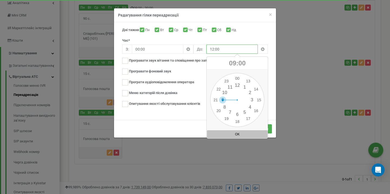
click at [224, 101] on div "00 1 2 3 4 5 6 7 8 9 10 11 12 13 14 15 16 17 18 19 20 21 22 23 00 05 10 15 20 2…" at bounding box center [237, 100] width 54 height 54
click at [232, 136] on button "OK" at bounding box center [237, 134] width 61 height 8
type input "09:00"
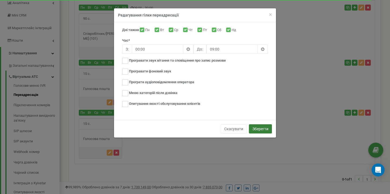
click at [257, 128] on button "Зберегти" at bounding box center [260, 128] width 23 height 9
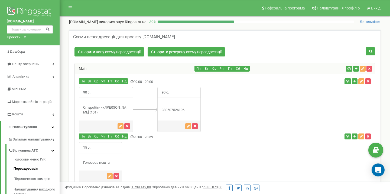
click at [240, 110] on div "90 с." at bounding box center [225, 109] width 300 height 45
click at [354, 81] on icon "button" at bounding box center [354, 81] width 2 height 3
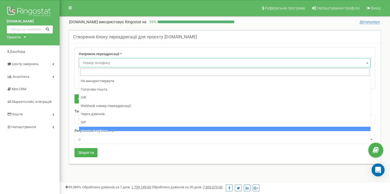
click at [97, 61] on span "Номер телефону" at bounding box center [225, 63] width 288 height 8
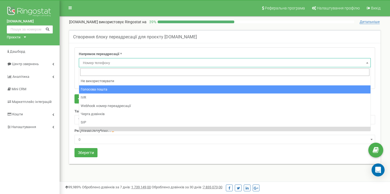
select select "Voicemail"
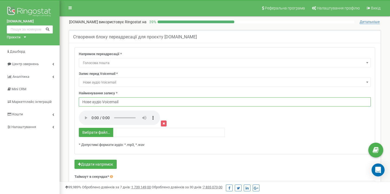
click at [124, 102] on input "Нове аудіо Voicemail" at bounding box center [225, 101] width 292 height 9
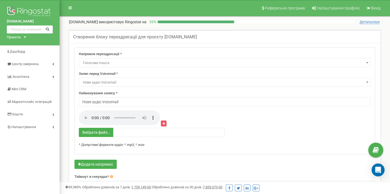
click at [131, 80] on span "Нове аудіо Voicemail" at bounding box center [225, 83] width 288 height 8
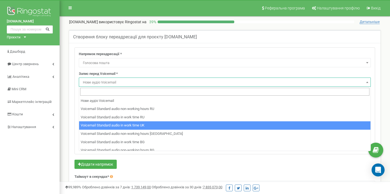
select select "18504"
type input "Voicemail Standard audio in work time UK"
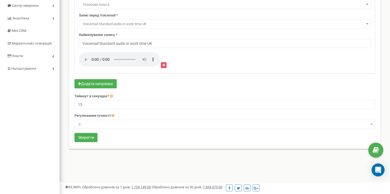
scroll to position [60, 0]
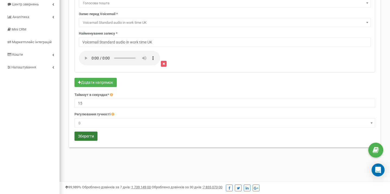
click at [87, 139] on button "Зберегти" at bounding box center [85, 136] width 23 height 9
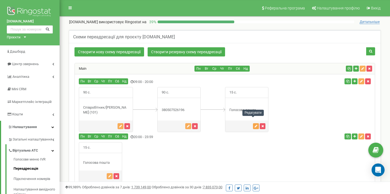
click at [255, 123] on button "button" at bounding box center [256, 126] width 6 height 6
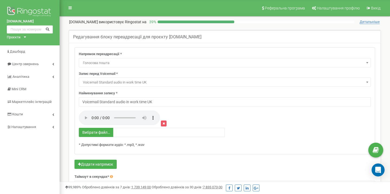
select select "Voicemail"
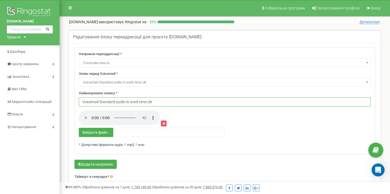
click at [162, 101] on input "Voicemail Standard audio in work time UK" at bounding box center [225, 101] width 292 height 9
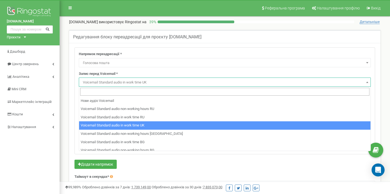
click at [256, 83] on span "Voicemail Standard audio in work time UK" at bounding box center [225, 83] width 288 height 8
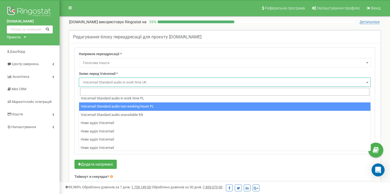
scroll to position [62, 0]
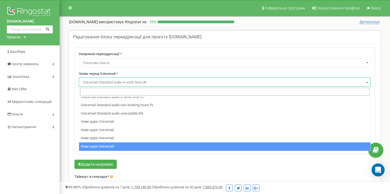
select select "30352"
type input "Нове аудіо Voicemail"
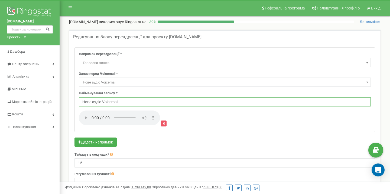
click at [140, 100] on input "Нове аудіо Voicemail" at bounding box center [225, 101] width 292 height 9
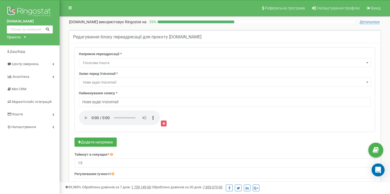
click at [247, 79] on span "Нове аудіо Voicemail" at bounding box center [225, 83] width 288 height 8
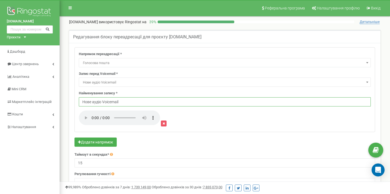
click at [168, 103] on input "Нове аудіо Voicemail" at bounding box center [225, 101] width 292 height 9
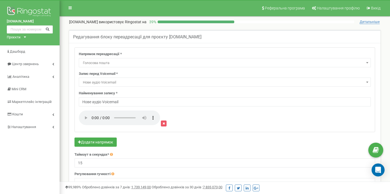
click at [235, 83] on span "Нове аудіо Voicemail" at bounding box center [225, 83] width 288 height 8
click at [164, 84] on span "Нове аудіо Voicemail" at bounding box center [225, 83] width 288 height 8
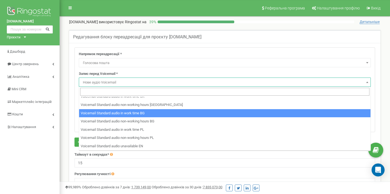
scroll to position [28, 0]
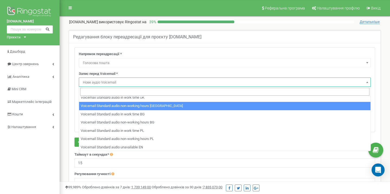
select select "18509"
type input "Voicemail Standard audio non-working hours [GEOGRAPHIC_DATA]"
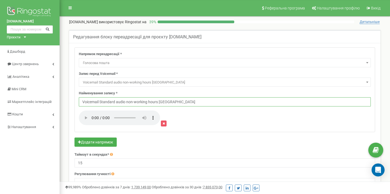
click at [201, 103] on input "Voicemail Standard audio non-working hours [GEOGRAPHIC_DATA]" at bounding box center [225, 101] width 292 height 9
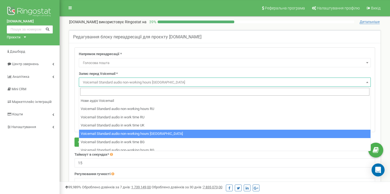
click at [202, 83] on span "Voicemail Standard audio non-working hours [GEOGRAPHIC_DATA]" at bounding box center [225, 83] width 288 height 8
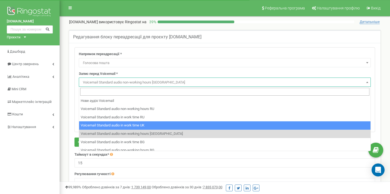
select select "18504"
type input "Voicemail Standard audio in work time UK"
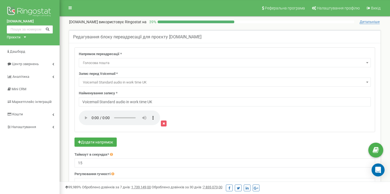
click at [170, 82] on span "Voicemail Standard audio in work time UK" at bounding box center [225, 83] width 288 height 8
click at [75, 89] on div "Напрямок переадресації * Не використовувати Голосова пошта IVR Webhook номер пе…" at bounding box center [225, 90] width 300 height 84
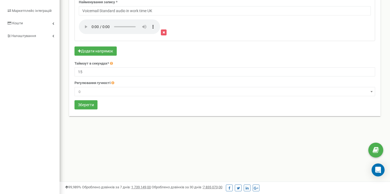
scroll to position [91, 0]
click at [86, 105] on button "Зберегти" at bounding box center [85, 104] width 23 height 9
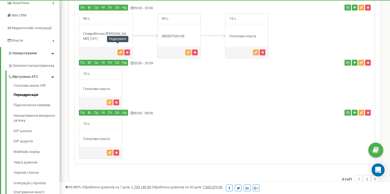
click at [119, 51] on icon "button" at bounding box center [120, 52] width 3 height 3
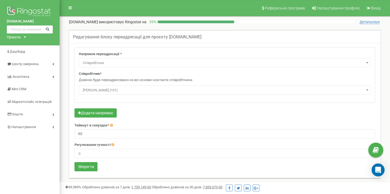
select select "Employee"
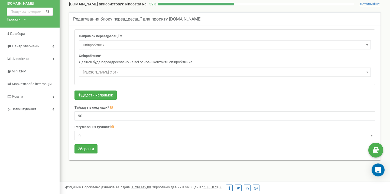
scroll to position [22, 0]
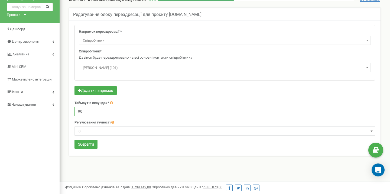
click at [90, 107] on input "90" at bounding box center [224, 111] width 300 height 9
click at [94, 113] on input "90" at bounding box center [224, 111] width 300 height 9
type input "9"
type input "60"
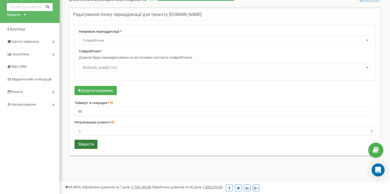
click at [86, 143] on button "Зберегти" at bounding box center [85, 144] width 23 height 9
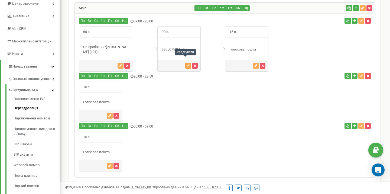
click at [187, 64] on icon "button" at bounding box center [188, 65] width 3 height 3
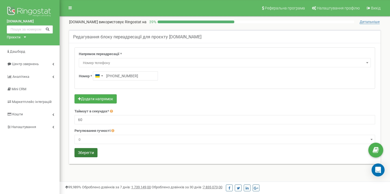
type input "60"
click at [81, 155] on button "Зберегти" at bounding box center [85, 152] width 23 height 9
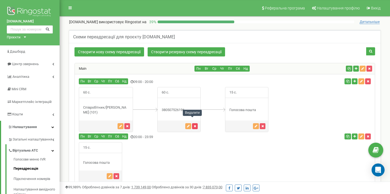
click at [193, 125] on icon "button" at bounding box center [194, 126] width 2 height 3
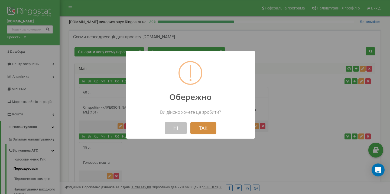
click at [198, 126] on button "ТАК" at bounding box center [203, 128] width 26 height 12
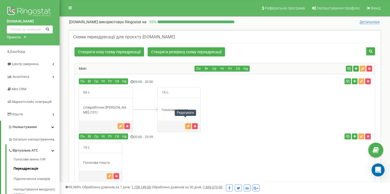
click at [186, 123] on button "button" at bounding box center [188, 126] width 6 height 6
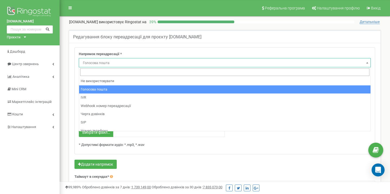
select select "Voicemail"
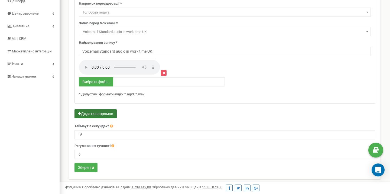
scroll to position [52, 0]
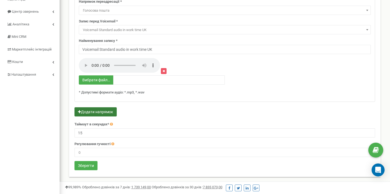
click at [94, 112] on button "Додати напрямок" at bounding box center [95, 111] width 42 height 9
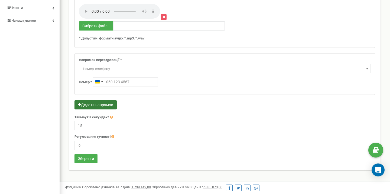
scroll to position [130, 0]
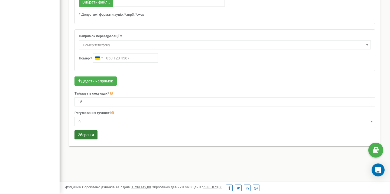
click at [92, 136] on button "Зберегти" at bounding box center [85, 134] width 23 height 9
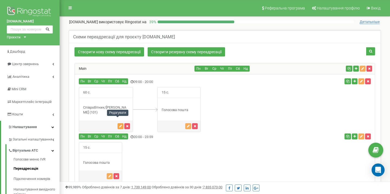
click at [119, 125] on icon "button" at bounding box center [120, 126] width 3 height 3
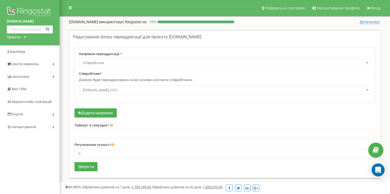
select select "Employee"
type input "40"
click at [83, 166] on button "Зберегти" at bounding box center [85, 166] width 23 height 9
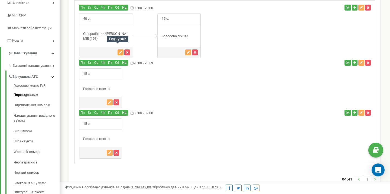
click at [119, 51] on icon "button" at bounding box center [120, 52] width 3 height 3
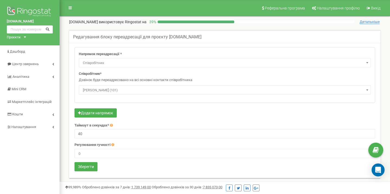
select select "Employee"
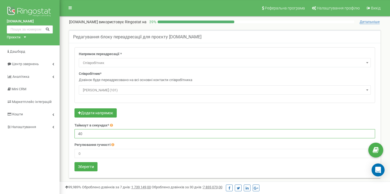
click at [89, 136] on input "40" at bounding box center [224, 133] width 300 height 9
type input "4"
type input "30"
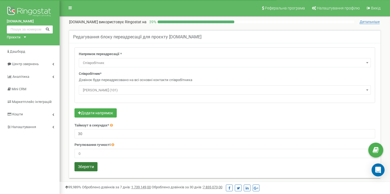
click at [83, 169] on button "Зберегти" at bounding box center [85, 166] width 23 height 9
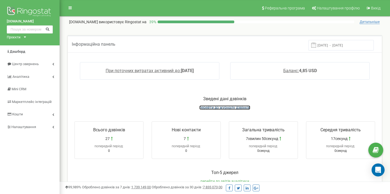
click at [212, 108] on span "перейти до журналу дзвінків" at bounding box center [224, 107] width 51 height 4
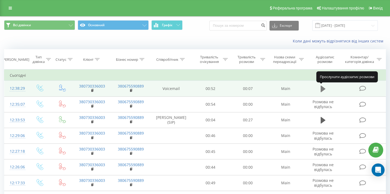
click at [322, 90] on icon at bounding box center [322, 89] width 5 height 6
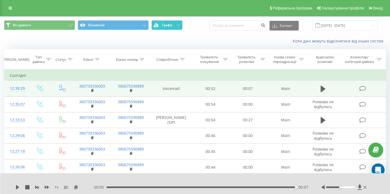
click at [163, 23] on span "Графік" at bounding box center [167, 25] width 11 height 4
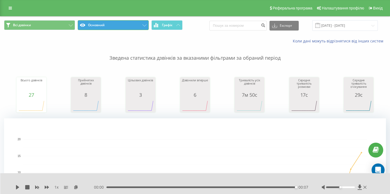
click at [98, 27] on button "Основний" at bounding box center [113, 25] width 71 height 10
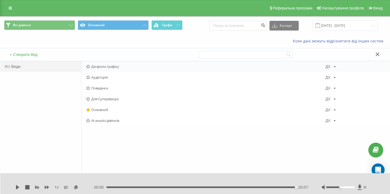
click at [96, 65] on span "Джерела трафіку" at bounding box center [205, 67] width 239 height 4
